Goal: Task Accomplishment & Management: Manage account settings

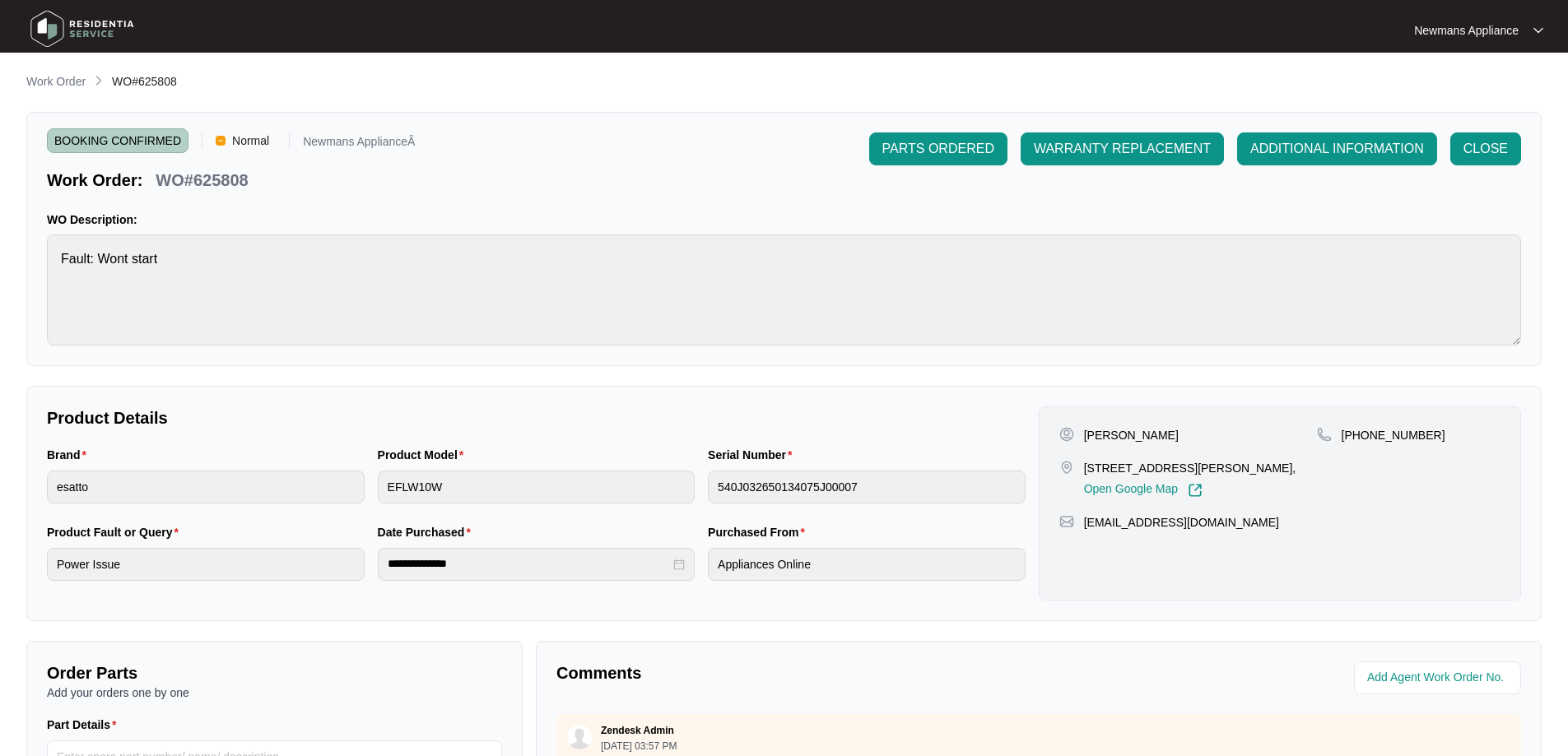
scroll to position [7, 0]
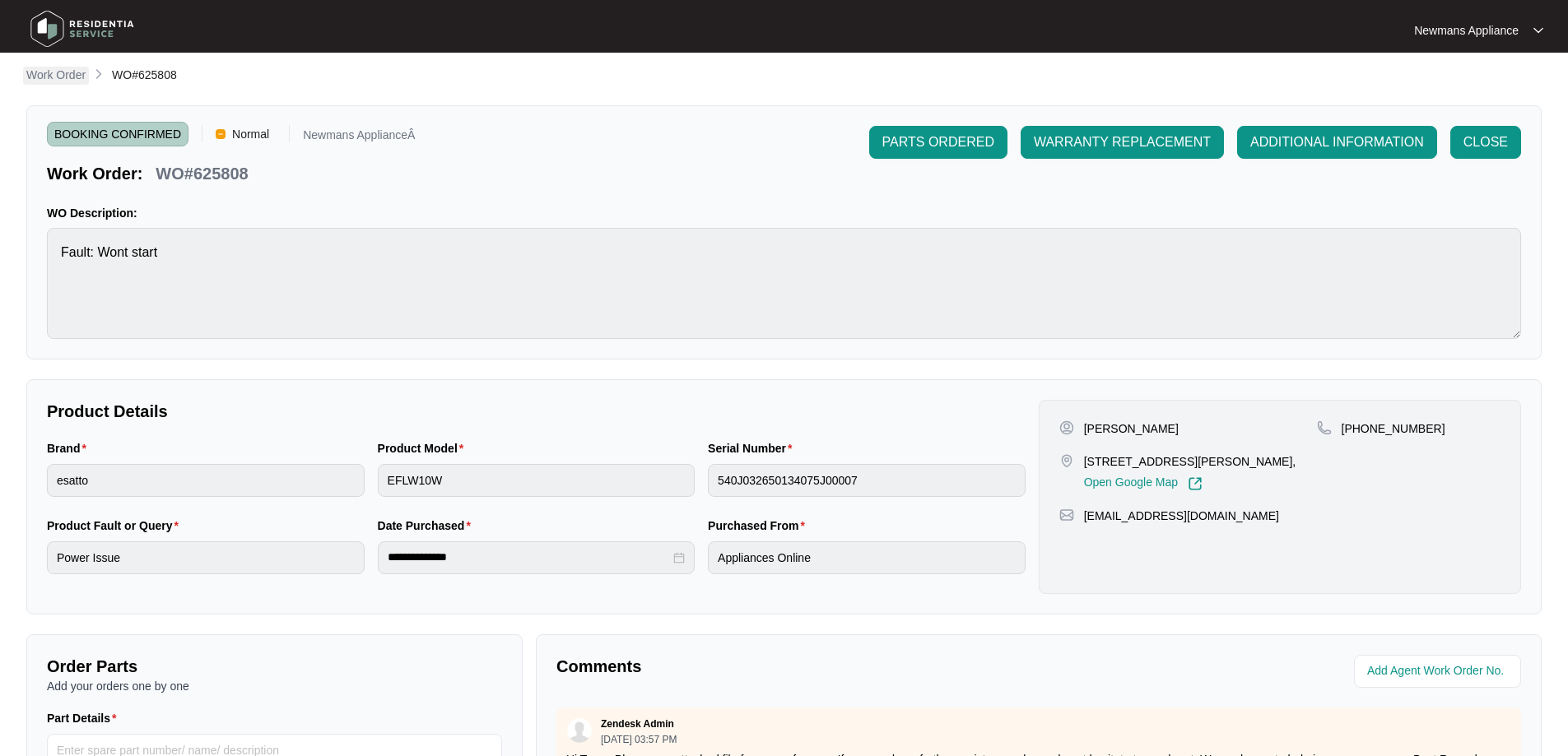
click at [49, 69] on p "Work Order" at bounding box center [56, 75] width 59 height 16
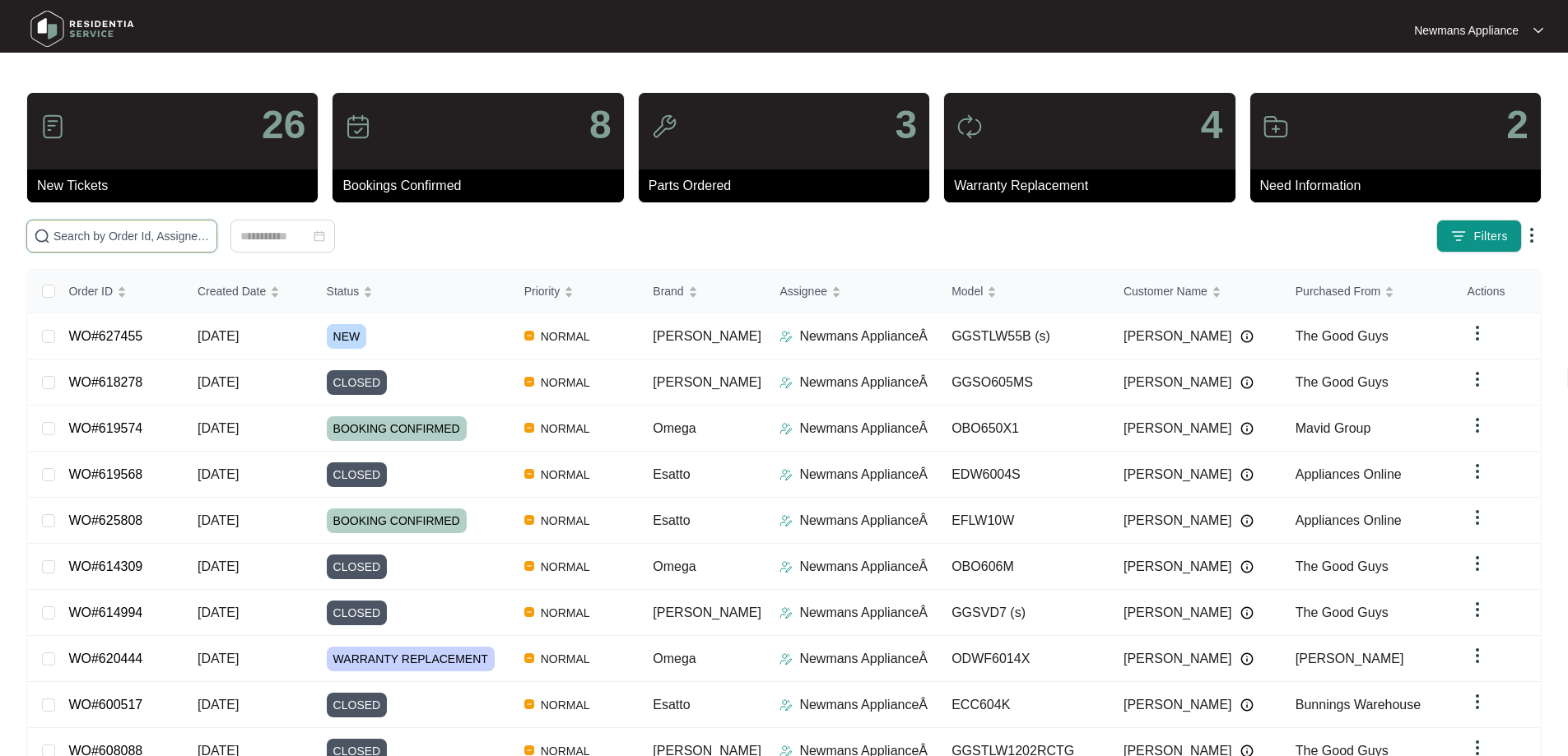
click at [210, 229] on input "text" at bounding box center [132, 236] width 156 height 18
paste input "627455"
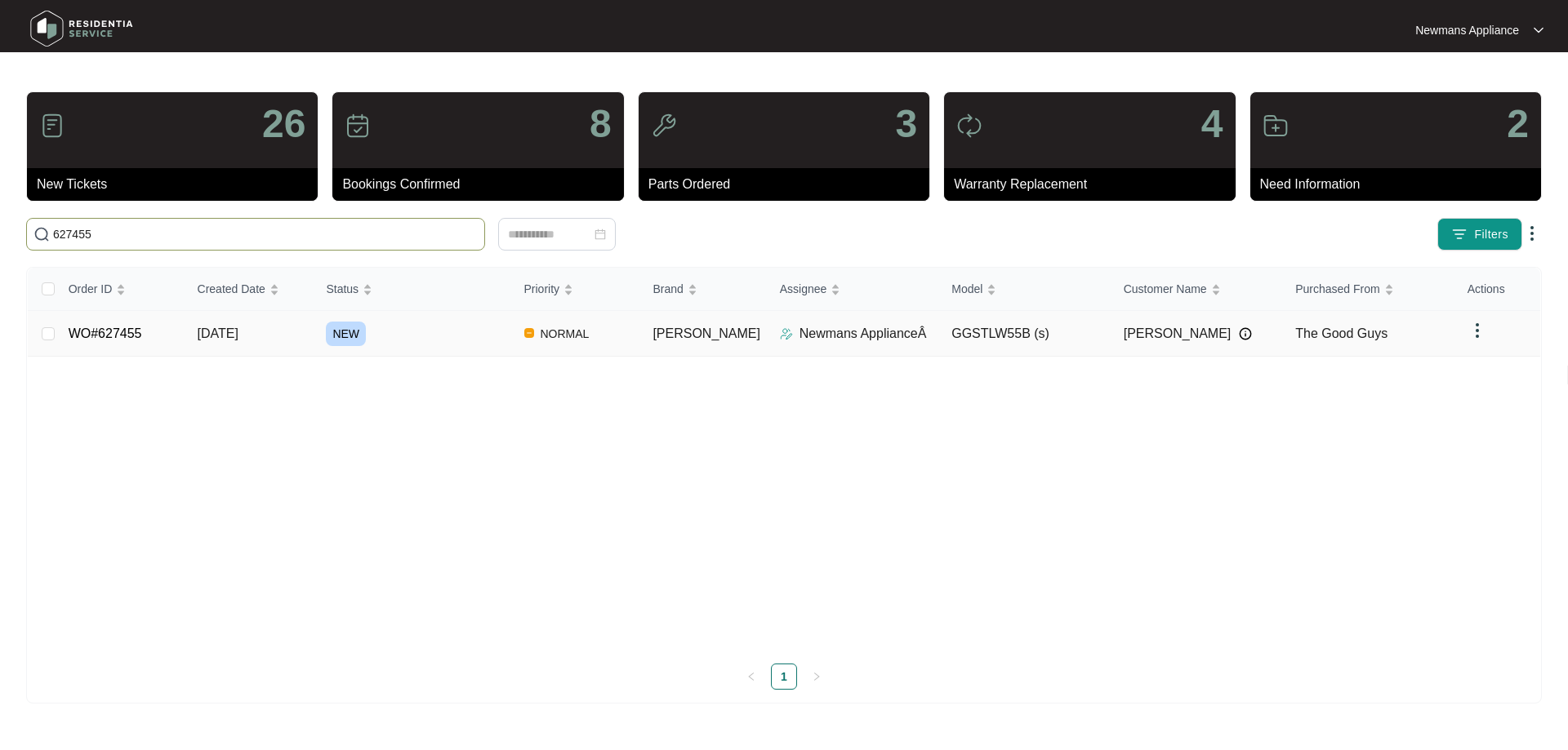
type input "627455"
click at [574, 332] on span "NORMAL" at bounding box center [565, 334] width 62 height 20
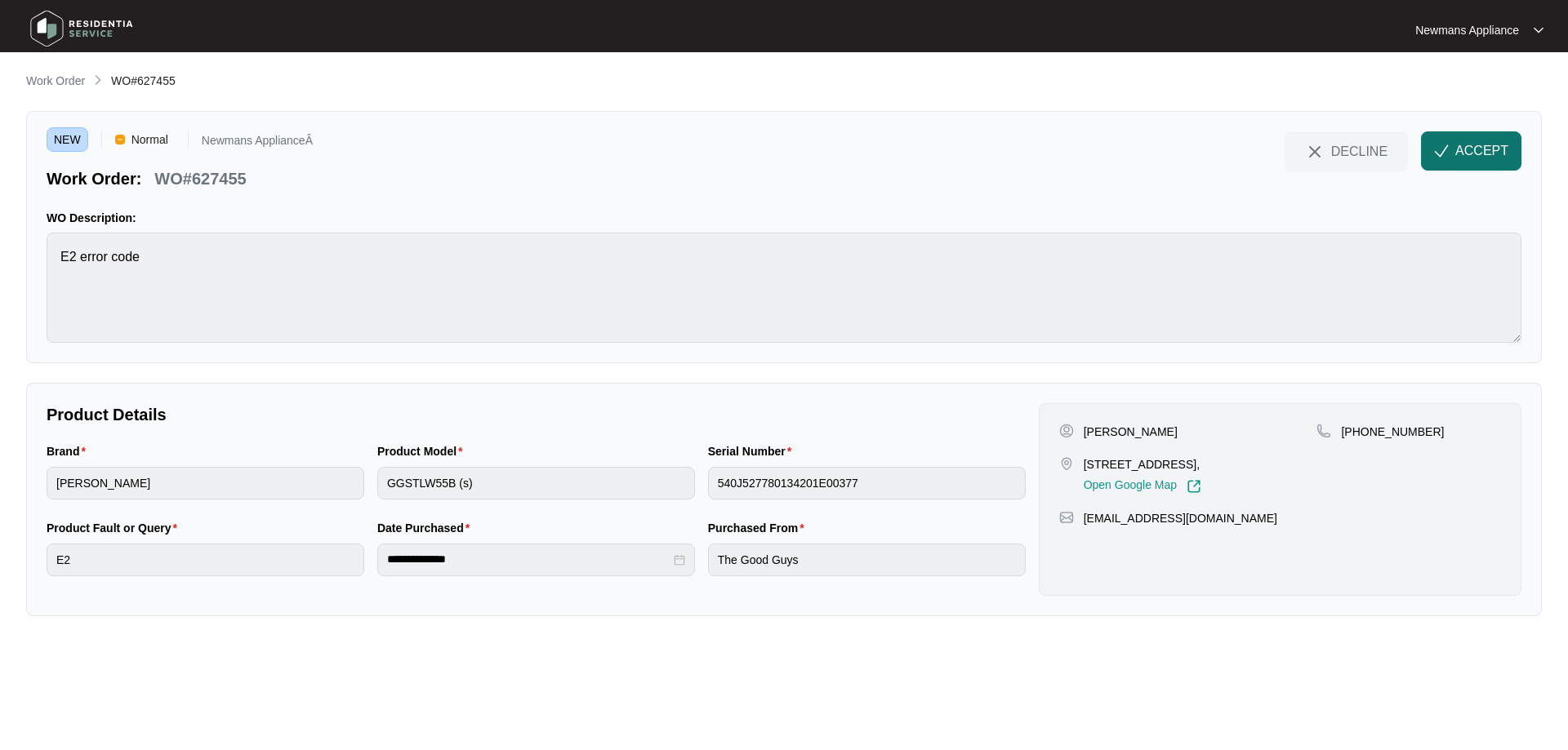
click at [1500, 158] on span "ACCEPT" at bounding box center [1481, 151] width 53 height 20
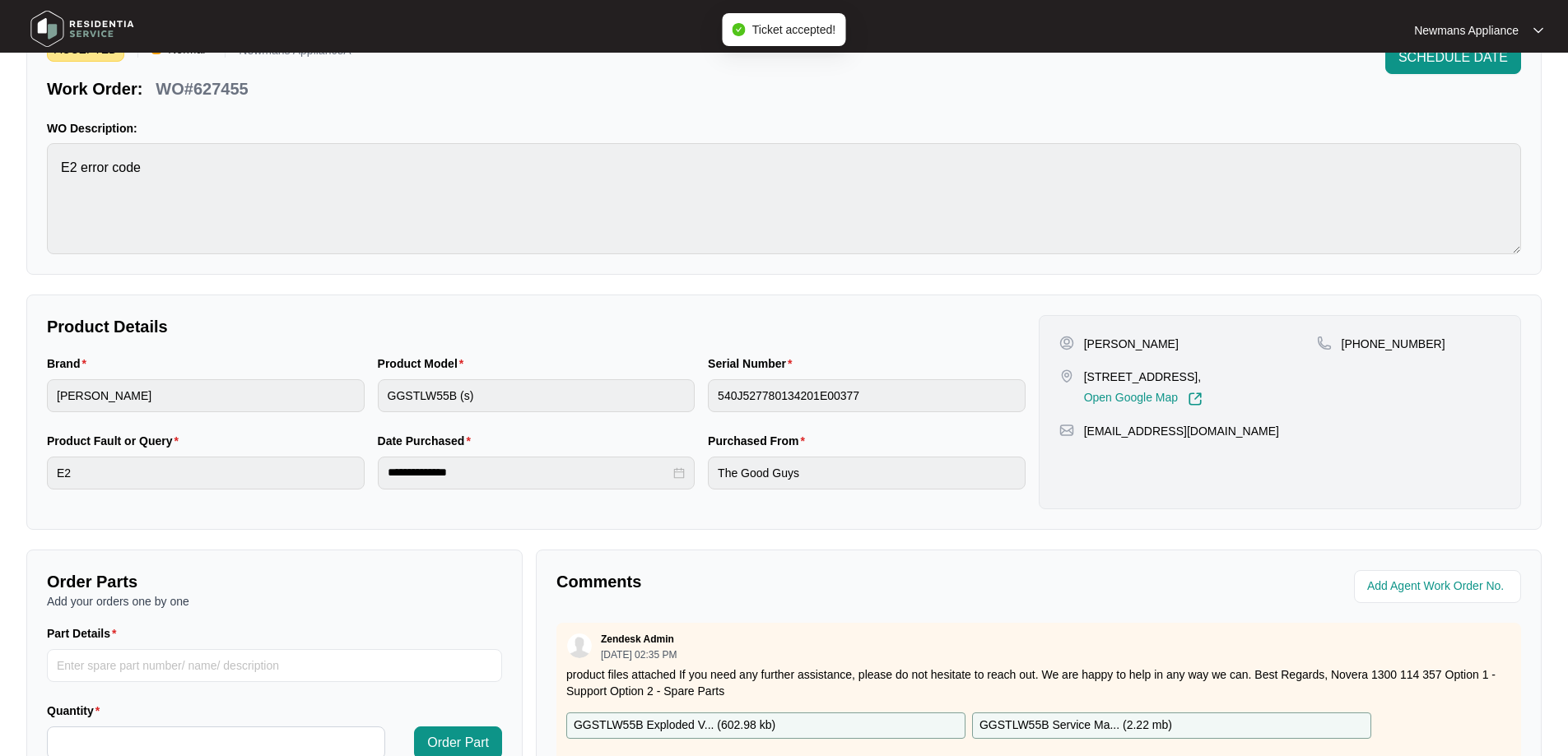
scroll to position [89, 0]
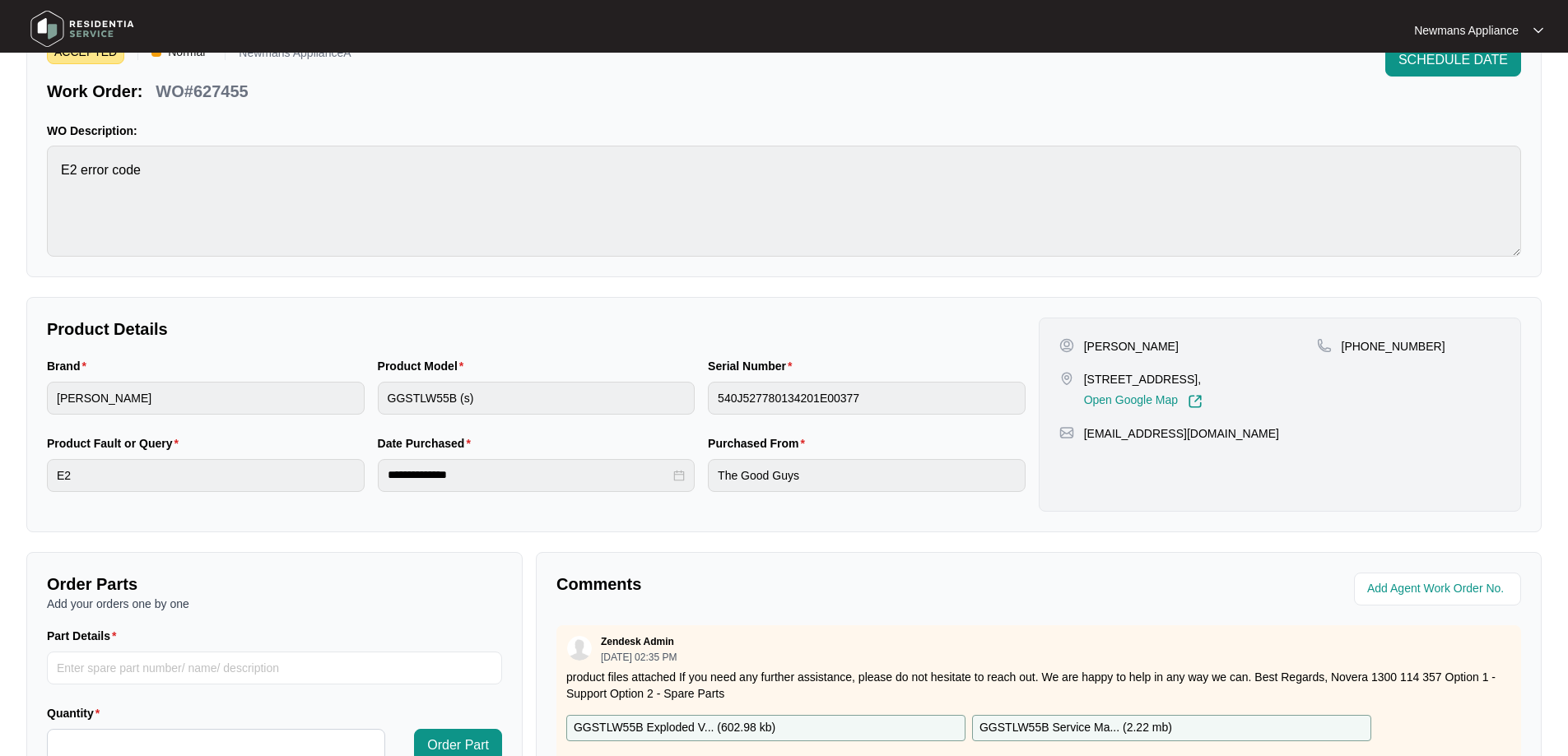
click at [1124, 342] on p "[PERSON_NAME]" at bounding box center [1131, 347] width 95 height 16
copy p "[PERSON_NAME]"
click at [1100, 346] on p "[PERSON_NAME]" at bounding box center [1131, 347] width 95 height 16
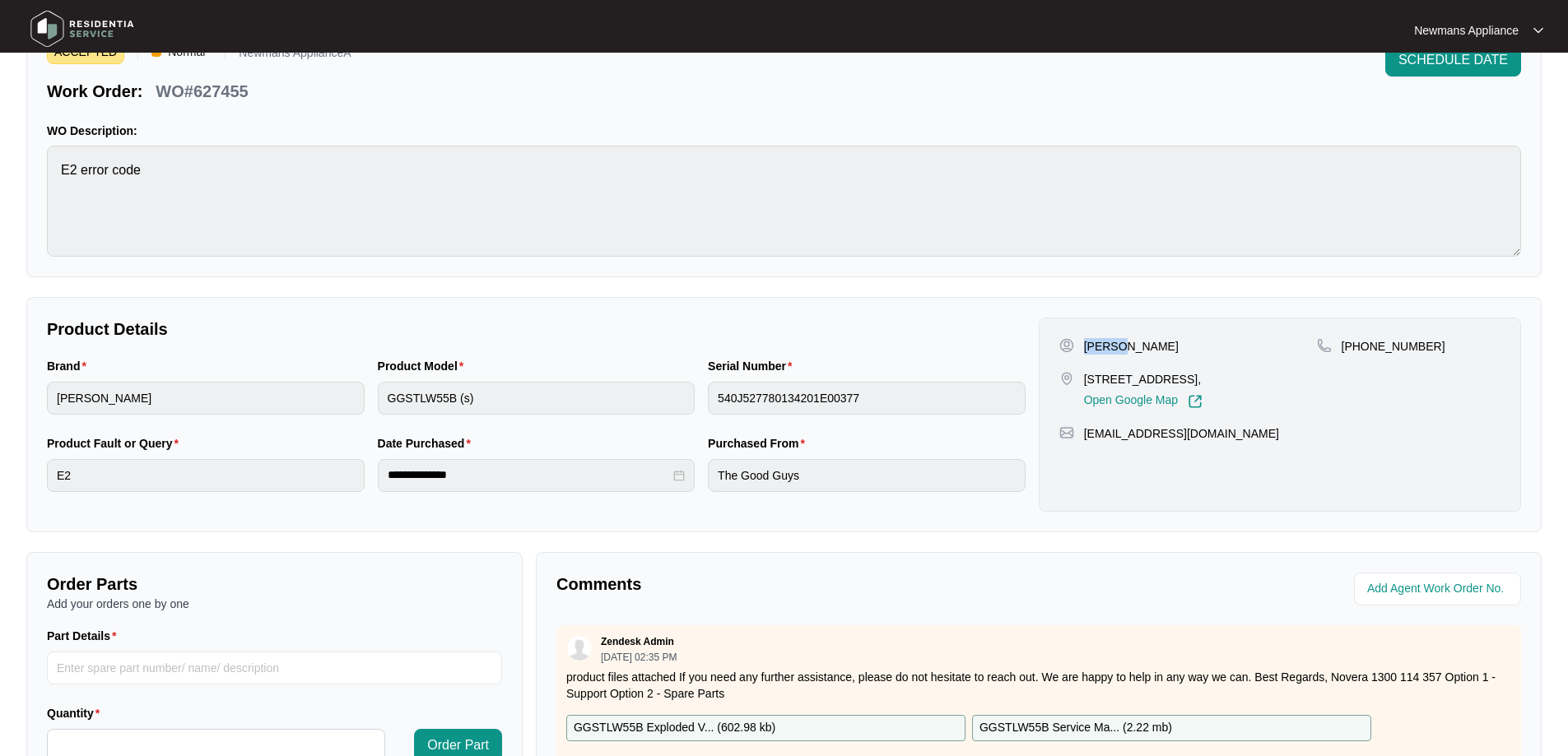
copy p "[PERSON_NAME]"
drag, startPoint x: 1085, startPoint y: 380, endPoint x: 1143, endPoint y: 376, distance: 58.1
click at [1143, 376] on p "[STREET_ADDRESS]," at bounding box center [1143, 380] width 119 height 16
copy p "[STREET_ADDRESS]"
drag, startPoint x: 1152, startPoint y: 377, endPoint x: 1206, endPoint y: 377, distance: 54.0
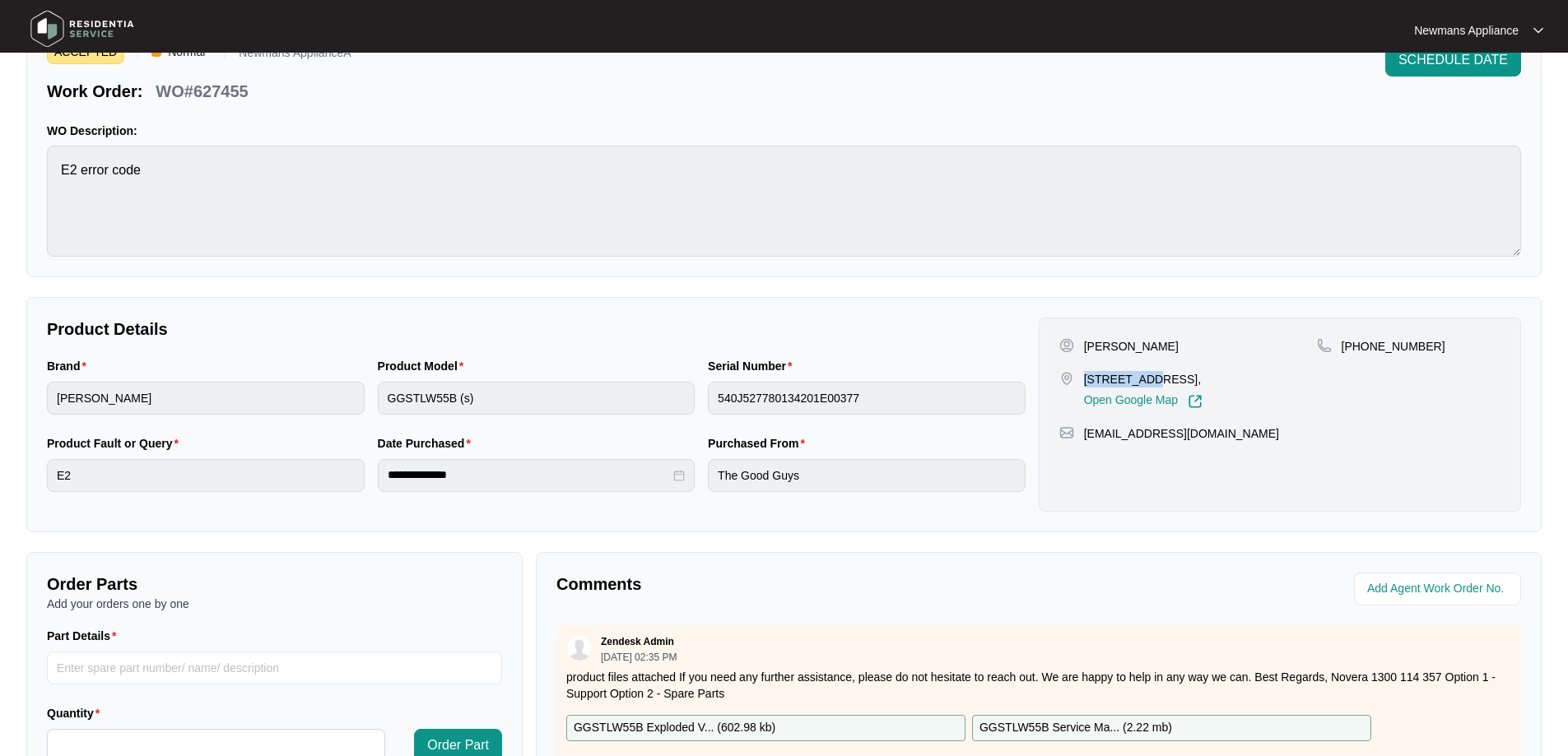
click at [1202, 377] on p "[STREET_ADDRESS]," at bounding box center [1143, 380] width 119 height 16
copy p "Willow Vale"
drag, startPoint x: 1421, startPoint y: 350, endPoint x: 1364, endPoint y: 346, distance: 57.1
click at [1364, 346] on div "[PHONE_NUMBER]" at bounding box center [1408, 347] width 184 height 16
copy p "407844088"
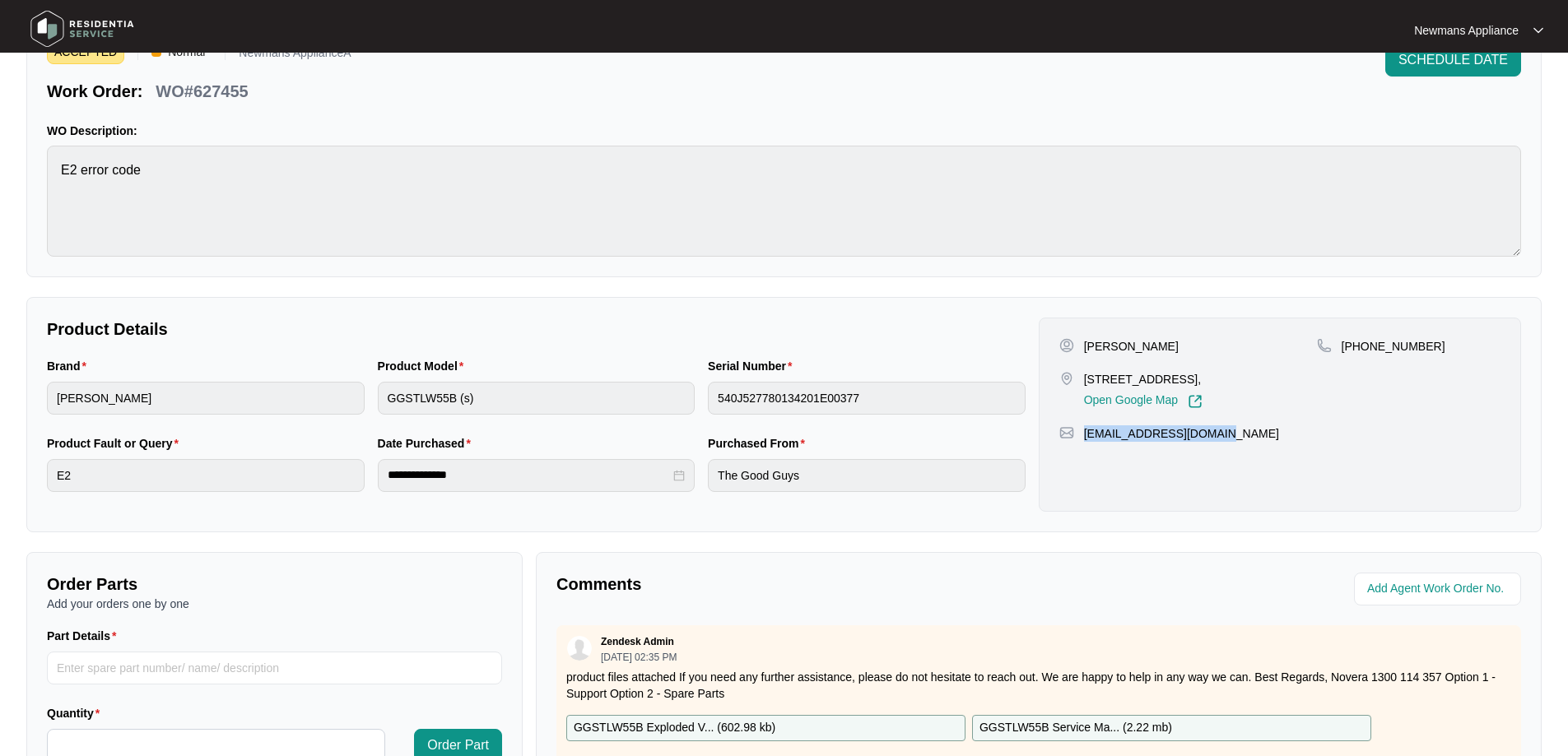
drag, startPoint x: 1230, startPoint y: 434, endPoint x: 1086, endPoint y: 439, distance: 144.1
click at [1086, 439] on div "[EMAIL_ADDRESS][DOMAIN_NAME]" at bounding box center [1280, 434] width 441 height 16
copy p "[EMAIL_ADDRESS][DOMAIN_NAME]"
click at [41, 477] on div "Product Fault or Query E2" at bounding box center [206, 474] width 331 height 77
drag, startPoint x: 195, startPoint y: 90, endPoint x: 251, endPoint y: 90, distance: 56.0
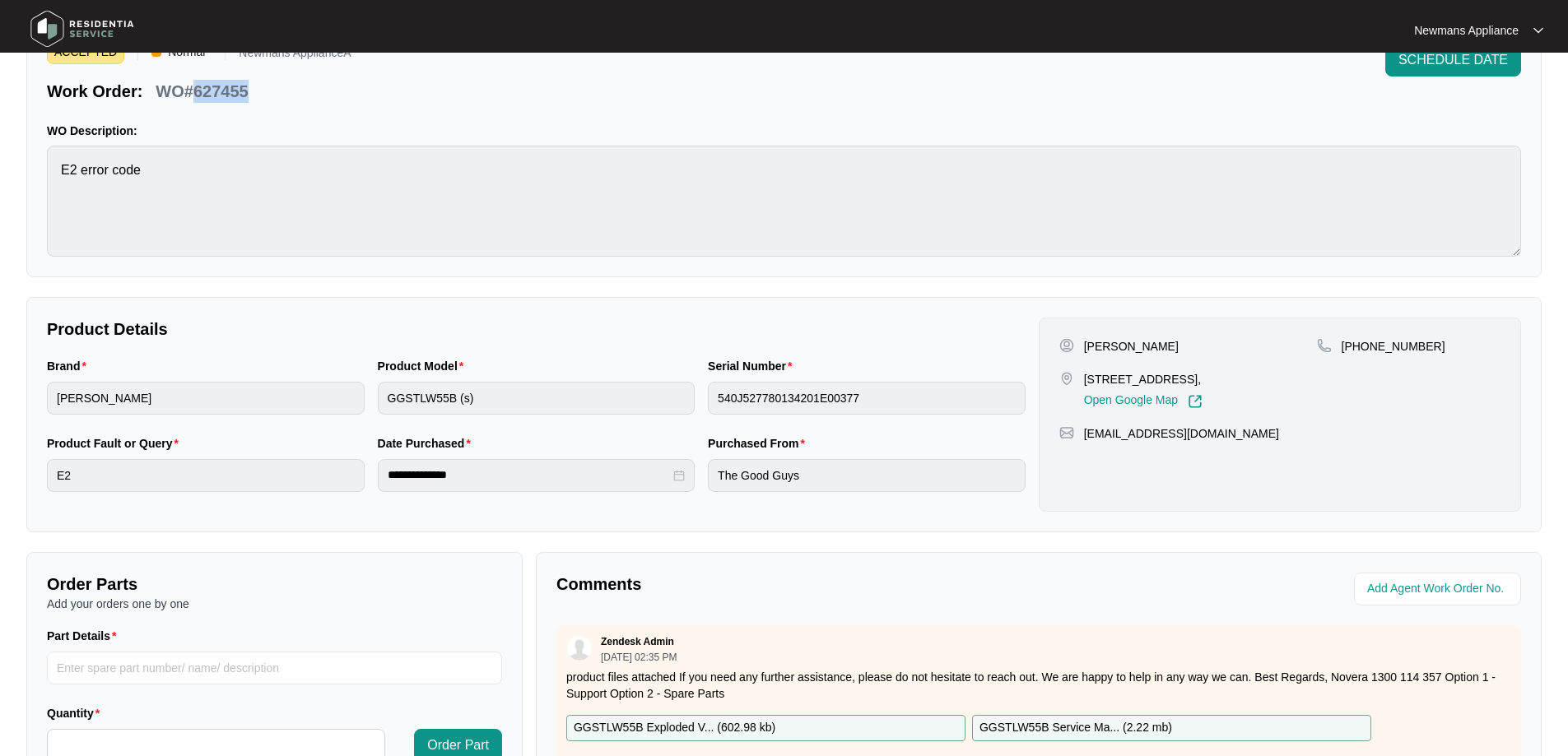
click at [251, 90] on div "WO#627455" at bounding box center [202, 88] width 105 height 29
copy p "627455"
